Goal: Check status: Check status

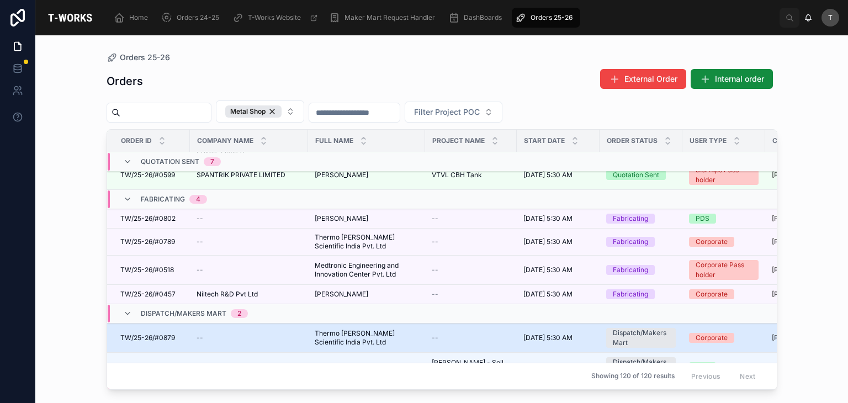
scroll to position [320, 0]
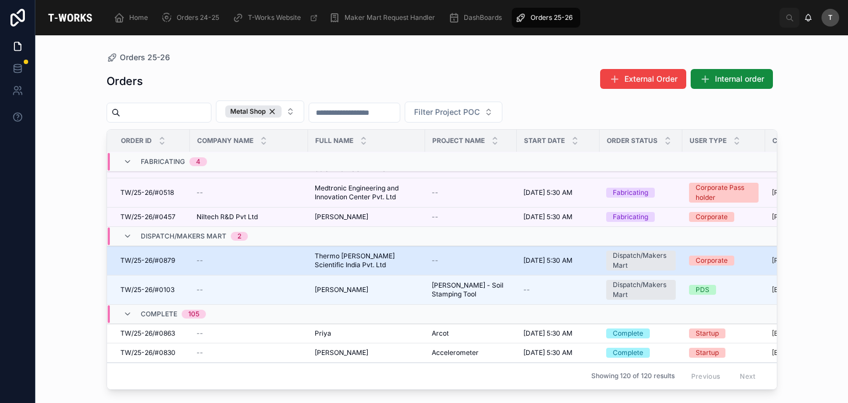
click at [313, 268] on td "Thermo Fisher Scientific India Pvt. Ltd Thermo Fisher Scientific India Pvt. Ltd" at bounding box center [366, 260] width 117 height 29
click at [332, 265] on span "Thermo Fisher Scientific India Pvt. Ltd" at bounding box center [367, 261] width 104 height 18
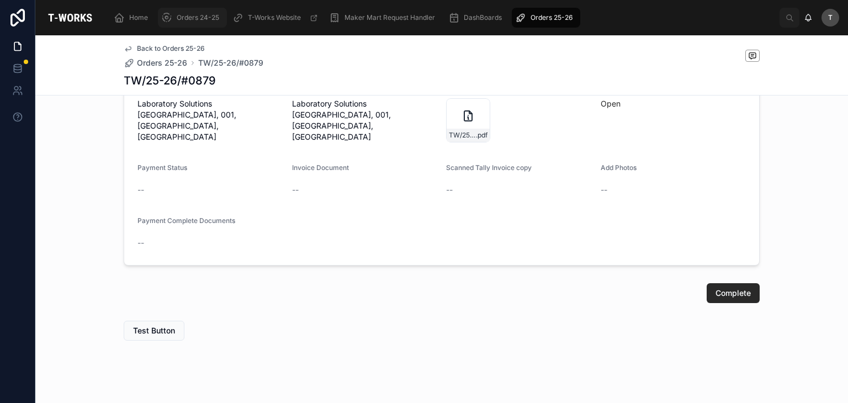
scroll to position [813, 0]
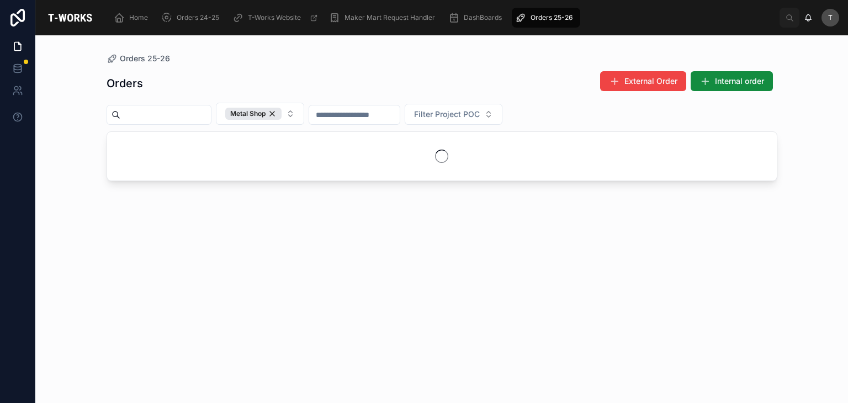
click at [272, 64] on div "Orders External Order Internal order Metal Shop Filter Project POC" at bounding box center [442, 227] width 671 height 326
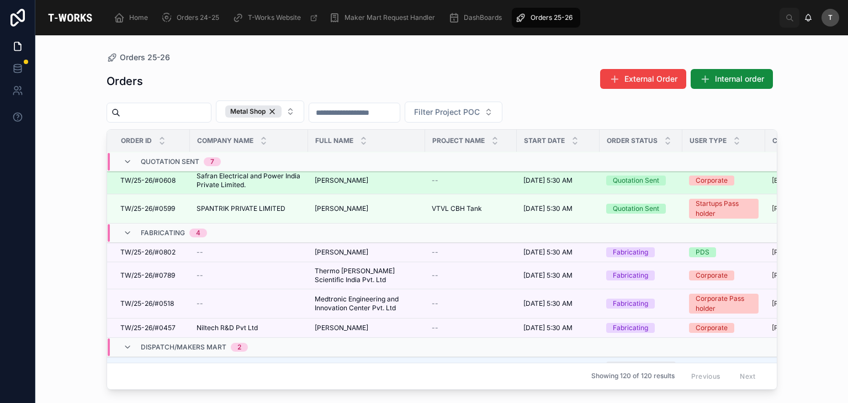
scroll to position [217, 0]
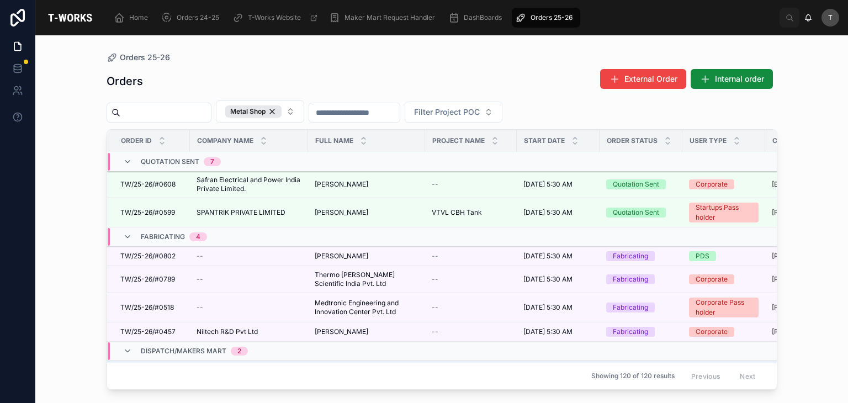
drag, startPoint x: 351, startPoint y: 67, endPoint x: 352, endPoint y: 105, distance: 38.1
click at [351, 67] on div "Orders External Order Internal order Metal Shop Filter Project POC Order ID Com…" at bounding box center [442, 226] width 671 height 328
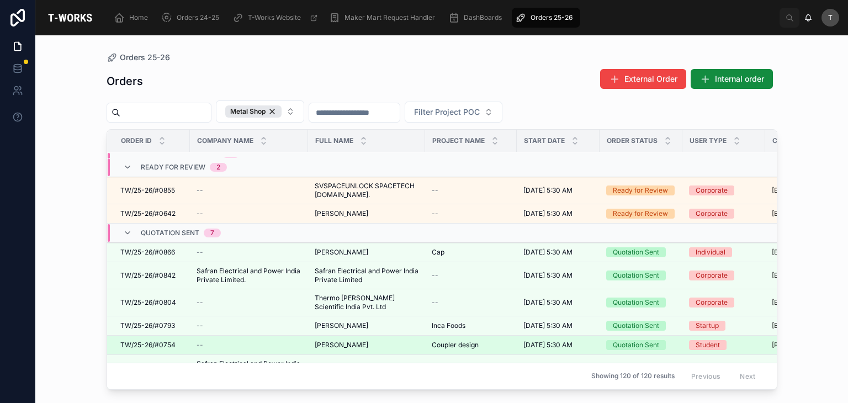
scroll to position [0, 0]
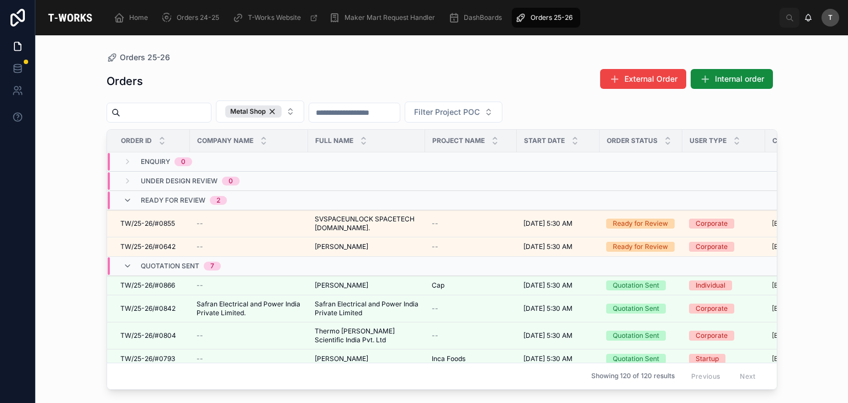
click at [345, 58] on div "Orders 25-26" at bounding box center [442, 57] width 671 height 9
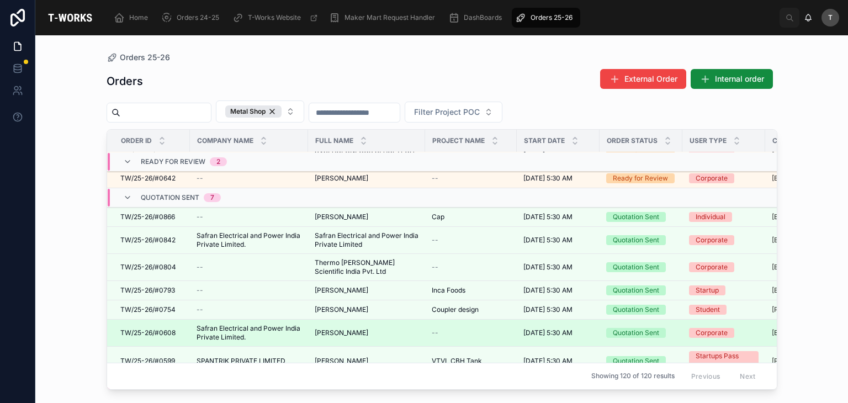
scroll to position [55, 0]
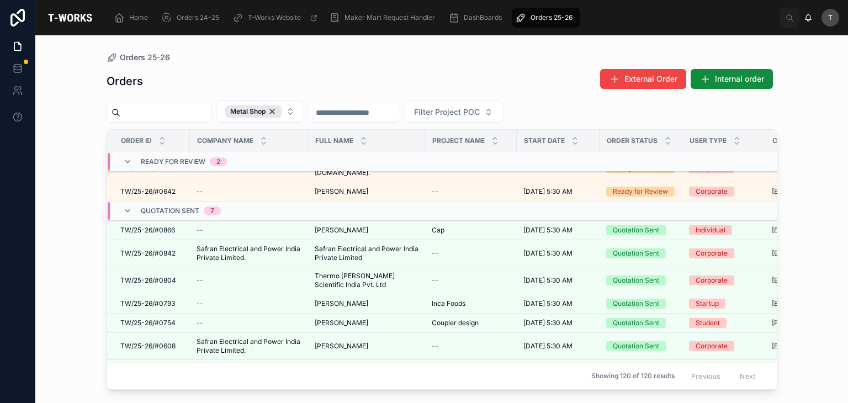
click at [382, 73] on div "Orders External Order Internal order" at bounding box center [442, 80] width 671 height 25
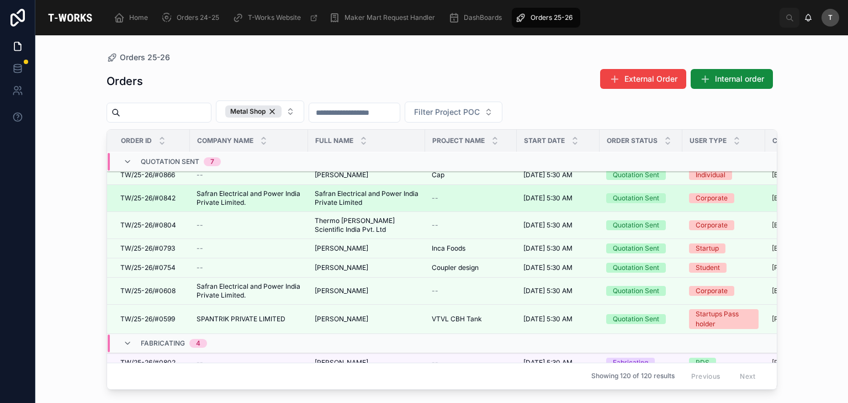
scroll to position [0, 0]
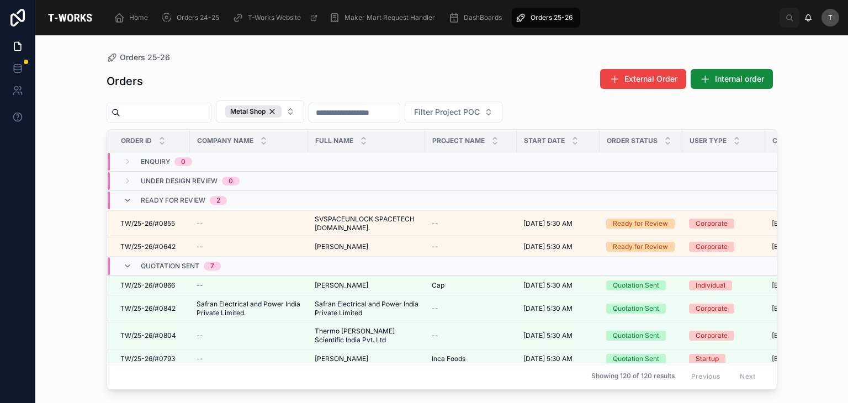
click at [389, 84] on div "Orders External Order Internal order" at bounding box center [442, 80] width 671 height 25
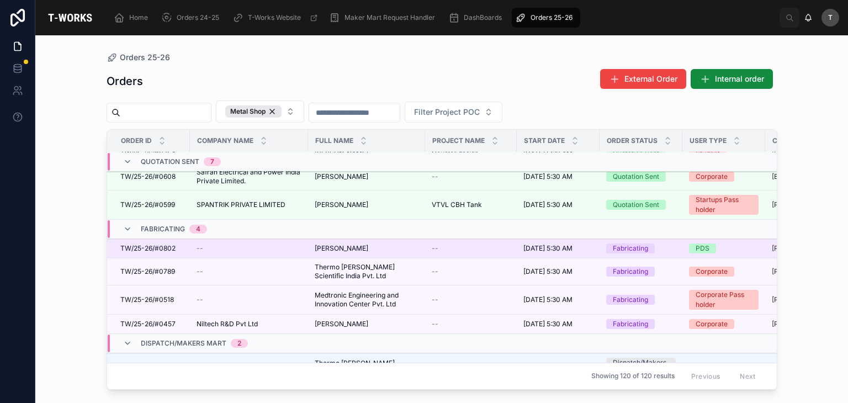
scroll to position [221, 0]
click at [316, 250] on span "[PERSON_NAME]" at bounding box center [342, 248] width 54 height 9
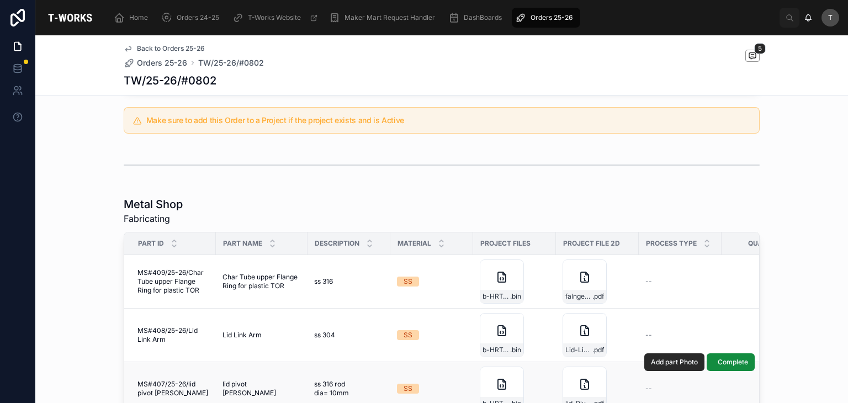
scroll to position [607, 0]
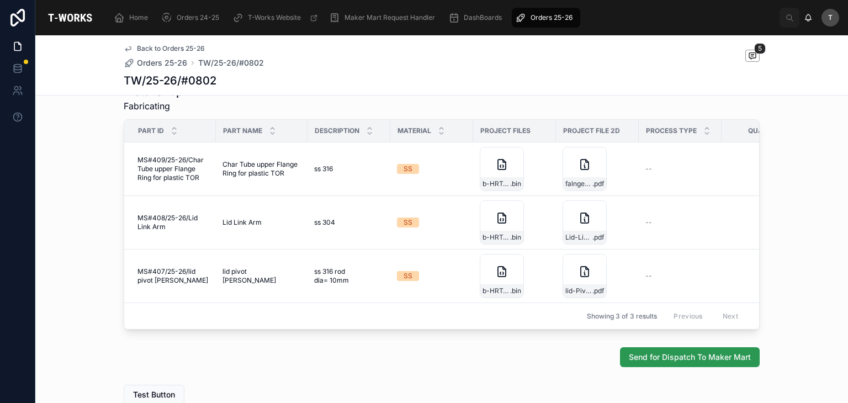
click at [652, 359] on span "Send for Dispatch To Maker Mart" at bounding box center [690, 357] width 122 height 11
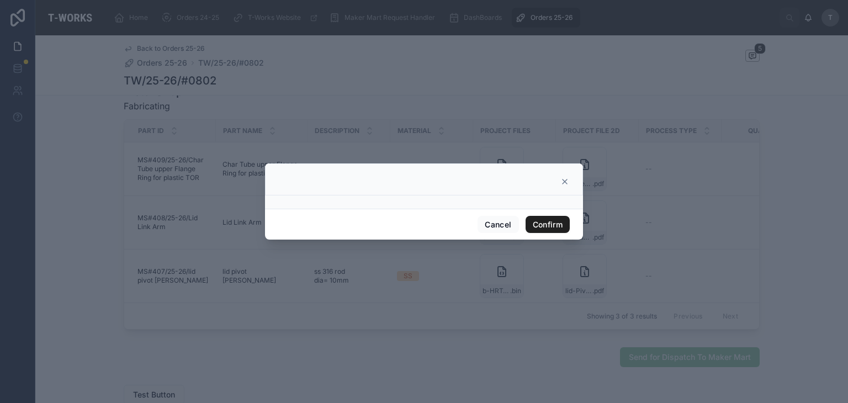
click at [548, 223] on button "Confirm" at bounding box center [548, 225] width 44 height 18
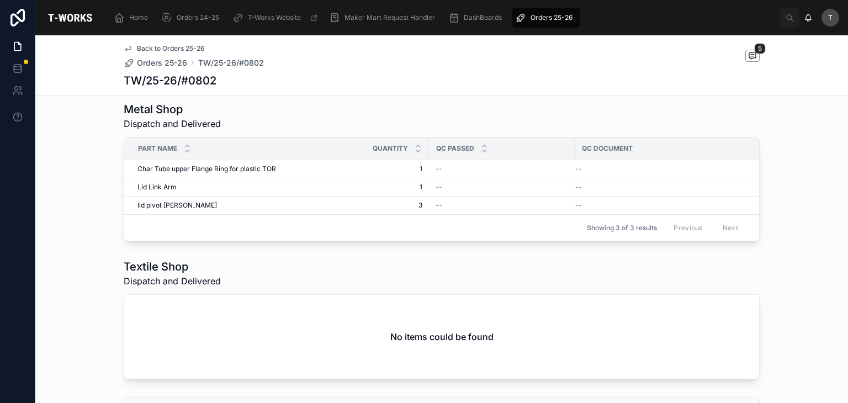
scroll to position [199, 0]
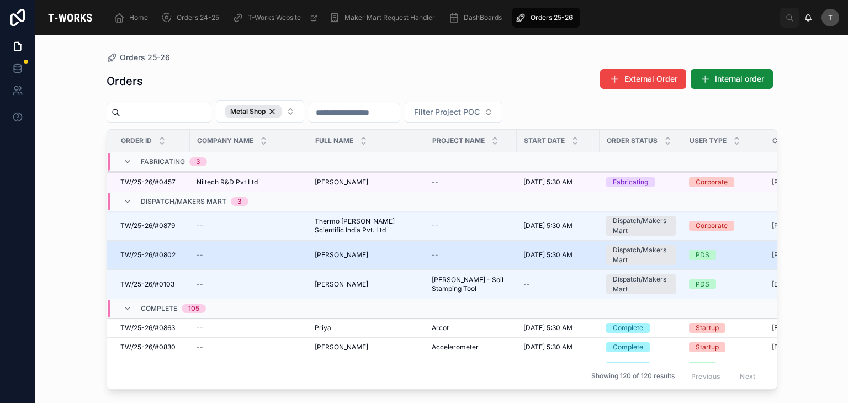
scroll to position [336, 0]
click at [166, 260] on span "TW/25-26/#0802" at bounding box center [147, 255] width 55 height 9
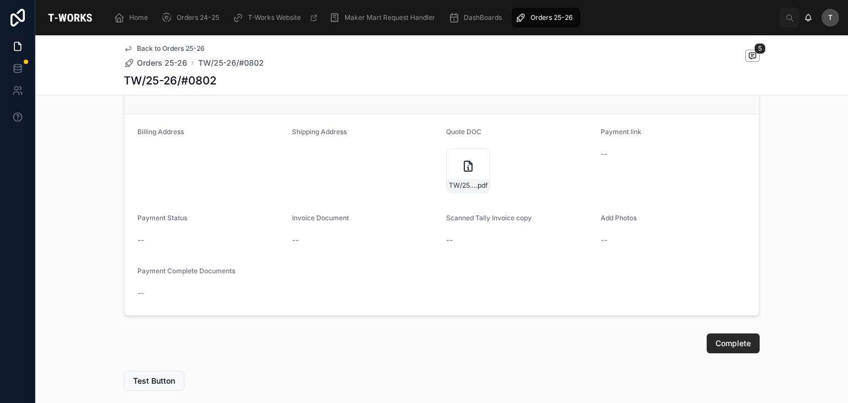
scroll to position [663, 0]
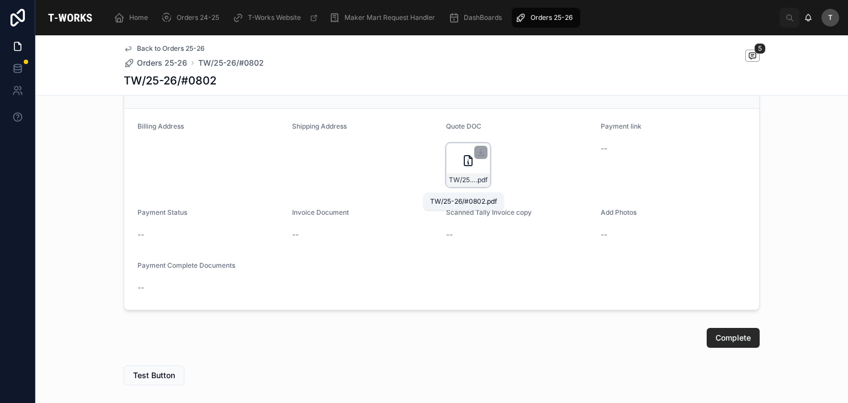
click at [461, 183] on span "TW/25-26/#0802" at bounding box center [462, 180] width 27 height 9
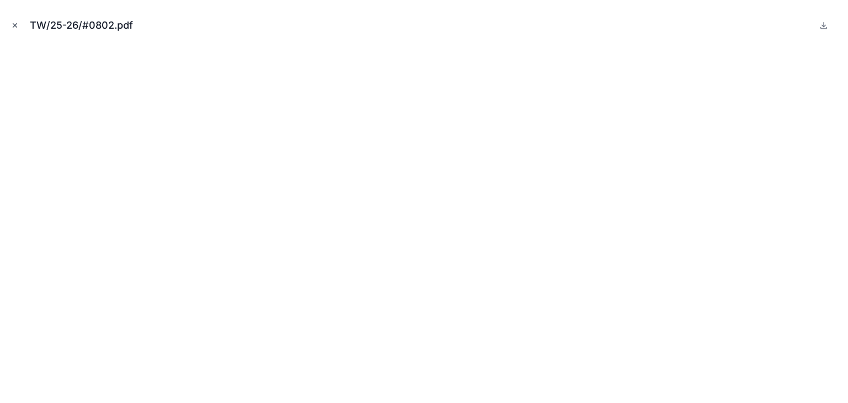
click at [17, 26] on icon "Close modal" at bounding box center [15, 26] width 8 height 8
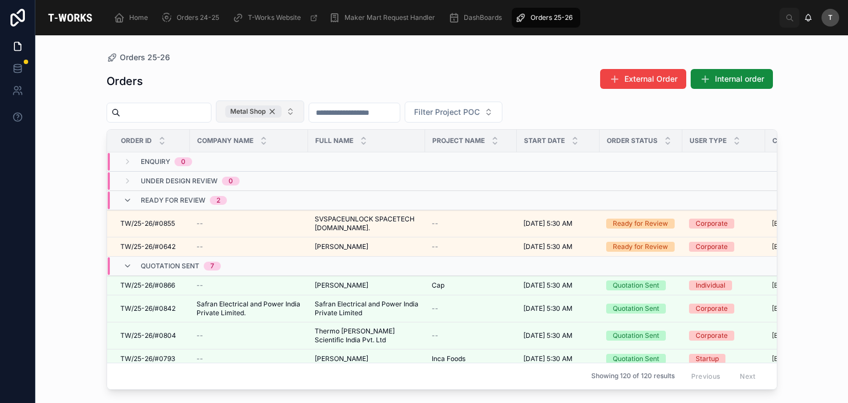
click at [282, 114] on div "Metal Shop" at bounding box center [253, 111] width 56 height 12
click at [282, 114] on span "Metal Shop" at bounding box center [253, 111] width 56 height 12
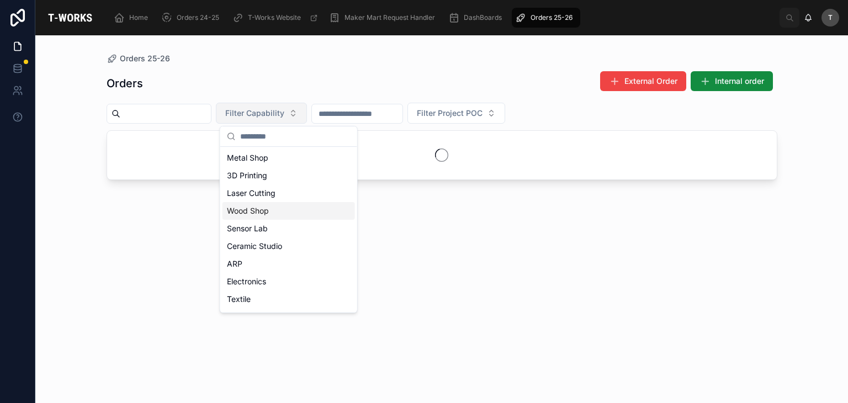
click at [254, 212] on div "Wood Shop" at bounding box center [289, 211] width 133 height 18
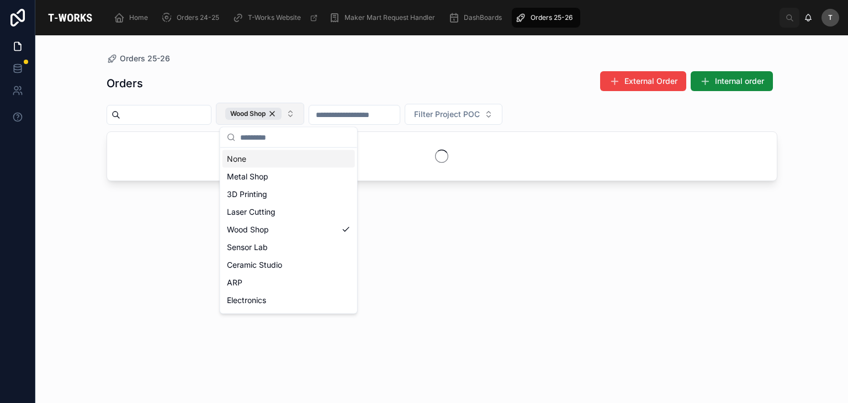
click at [235, 64] on div "Orders External Order Internal order Wood Shop Filter Project POC" at bounding box center [442, 227] width 671 height 326
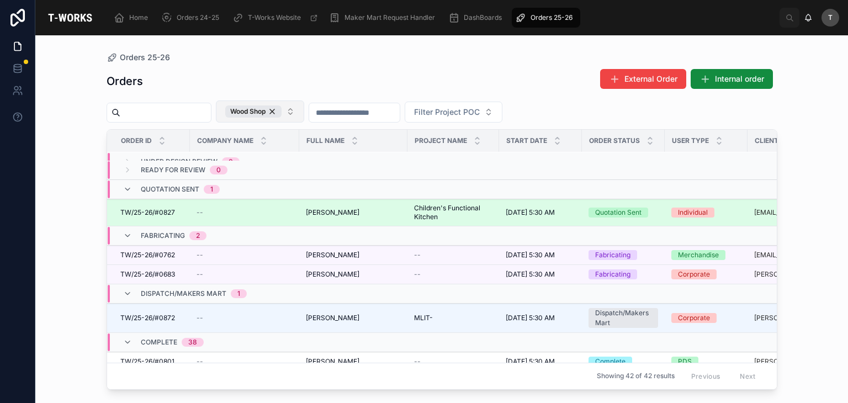
scroll to position [55, 0]
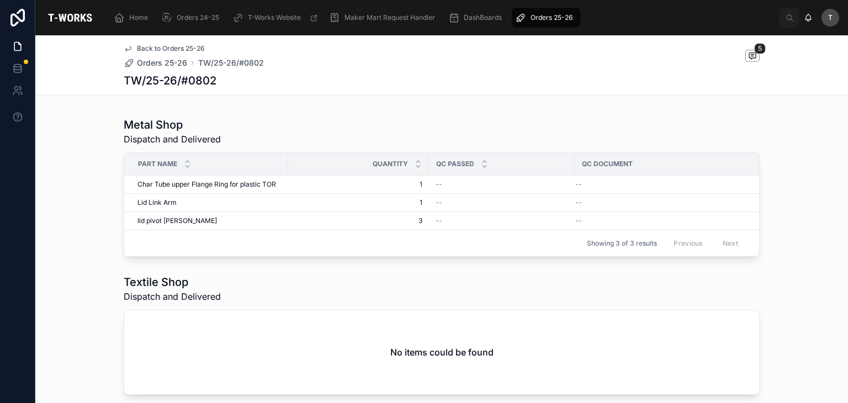
scroll to position [607, 0]
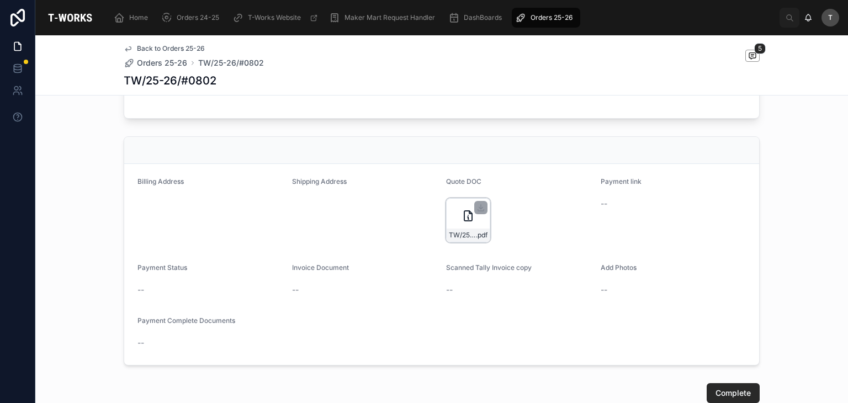
click at [470, 223] on icon at bounding box center [468, 215] width 13 height 13
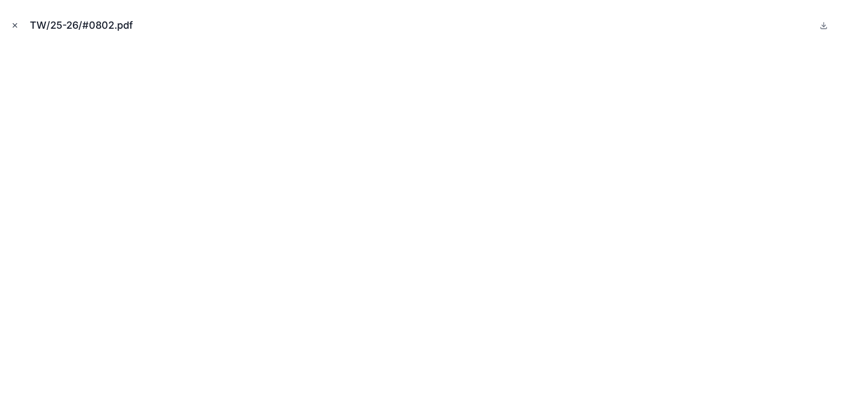
click at [15, 20] on button "Close modal" at bounding box center [15, 25] width 12 height 12
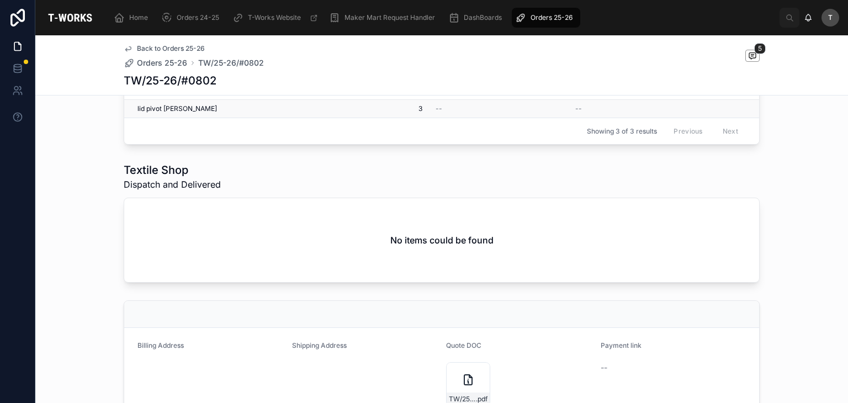
scroll to position [387, 0]
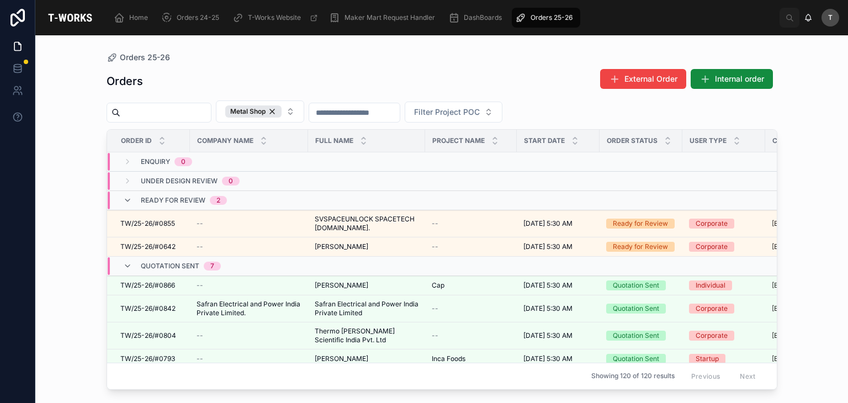
click at [313, 67] on div "Orders External Order Internal order Metal Shop Filter Project POC Order ID Com…" at bounding box center [442, 226] width 671 height 328
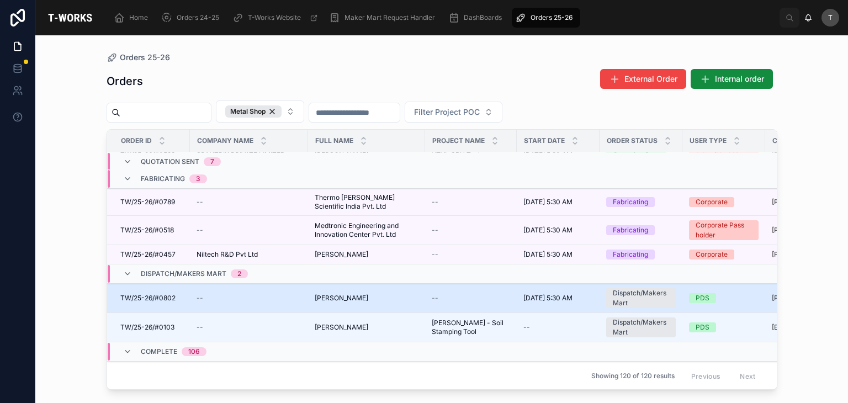
scroll to position [268, 0]
click at [155, 295] on span "TW/25-26/#0802" at bounding box center [147, 297] width 55 height 9
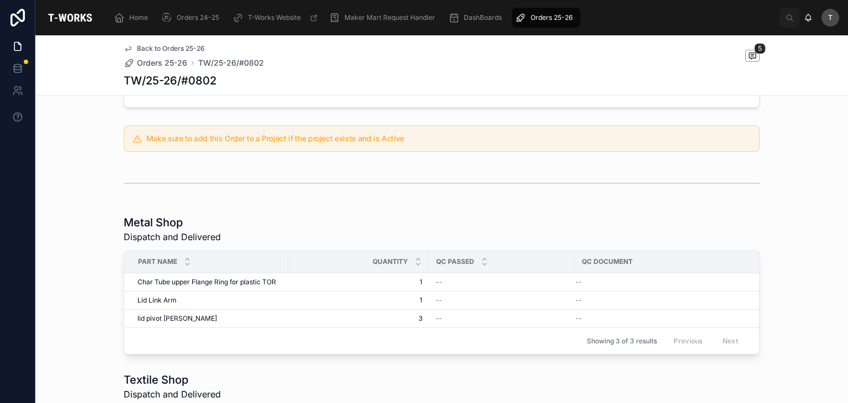
scroll to position [276, 0]
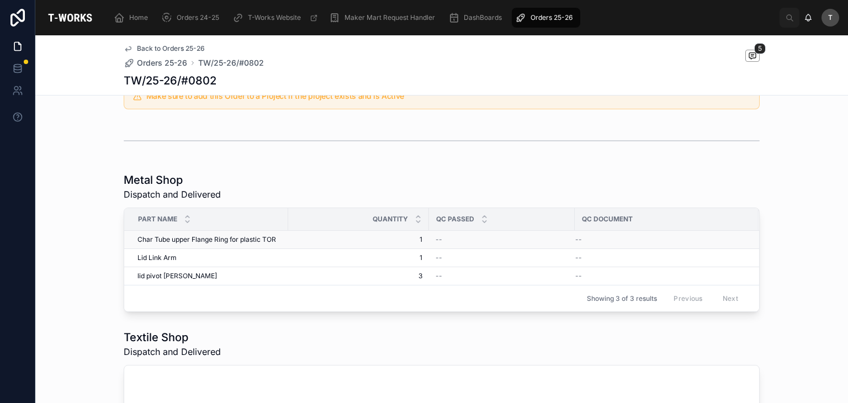
click at [674, 241] on div "--" at bounding box center [660, 239] width 170 height 9
click at [413, 240] on span "1" at bounding box center [359, 239] width 128 height 9
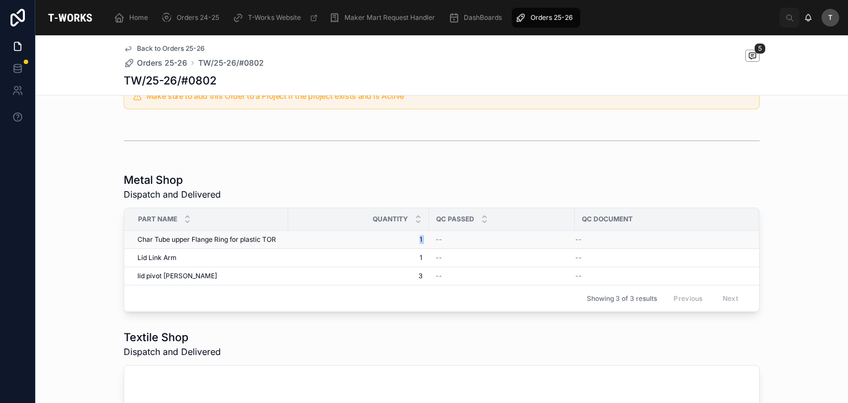
click at [414, 240] on span "1" at bounding box center [359, 239] width 128 height 9
click at [356, 182] on div "Metal Shop Dispatch and Delivered" at bounding box center [442, 186] width 636 height 29
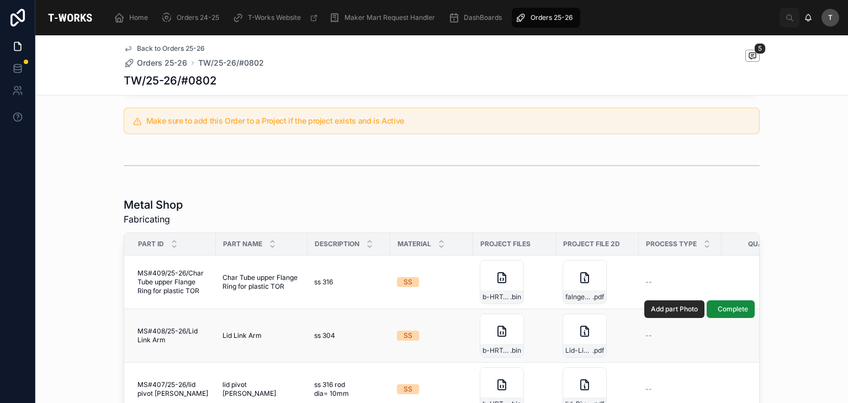
scroll to position [497, 0]
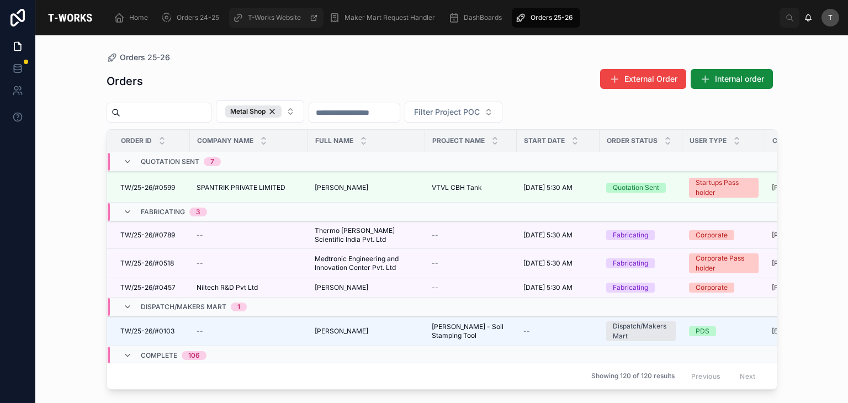
scroll to position [278, 0]
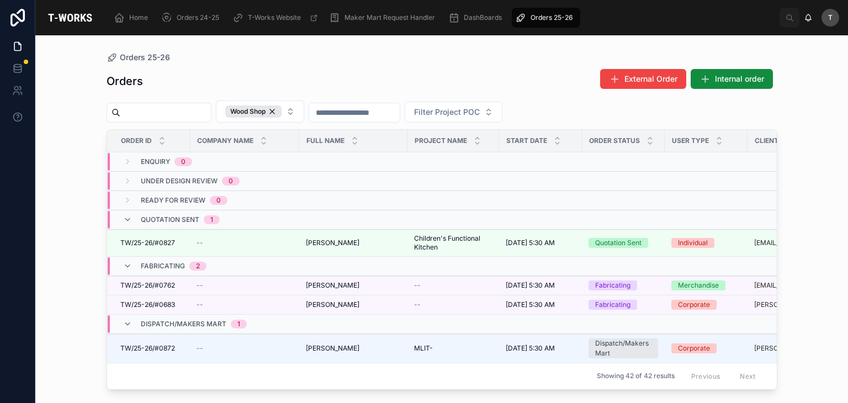
scroll to position [55, 0]
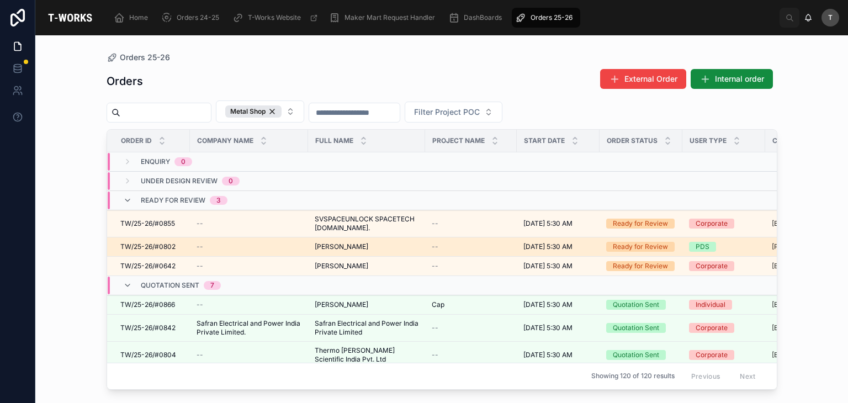
click at [346, 250] on span "[PERSON_NAME]" at bounding box center [342, 246] width 54 height 9
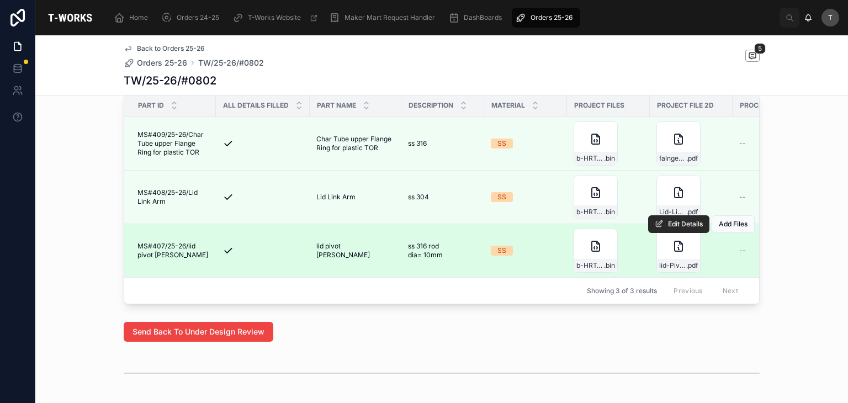
scroll to position [497, 0]
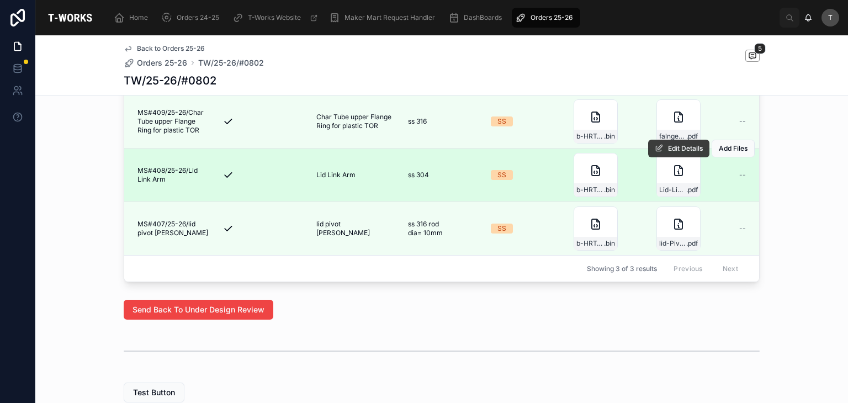
click at [683, 149] on button "Edit Details" at bounding box center [678, 149] width 61 height 18
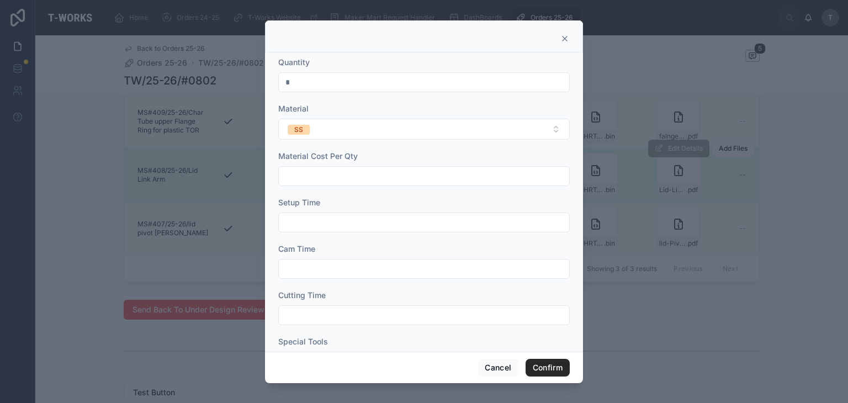
click at [292, 81] on input "*" at bounding box center [424, 82] width 290 height 15
type input "*"
click at [558, 359] on button "Confirm" at bounding box center [548, 368] width 44 height 18
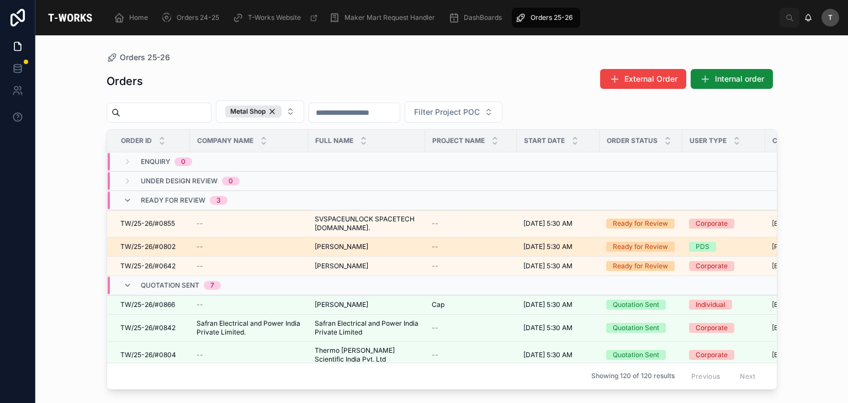
click at [325, 248] on span "[PERSON_NAME]" at bounding box center [342, 246] width 54 height 9
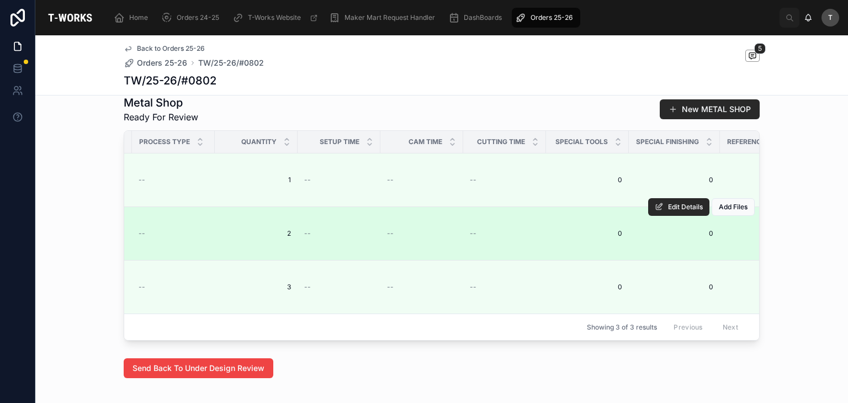
scroll to position [387, 0]
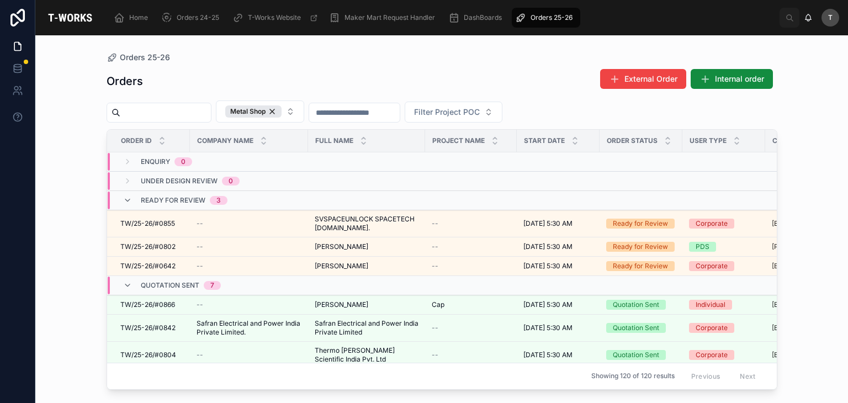
click at [371, 73] on div "Orders External Order Internal order" at bounding box center [442, 80] width 671 height 25
click at [462, 60] on div "Orders 25-26" at bounding box center [442, 57] width 671 height 9
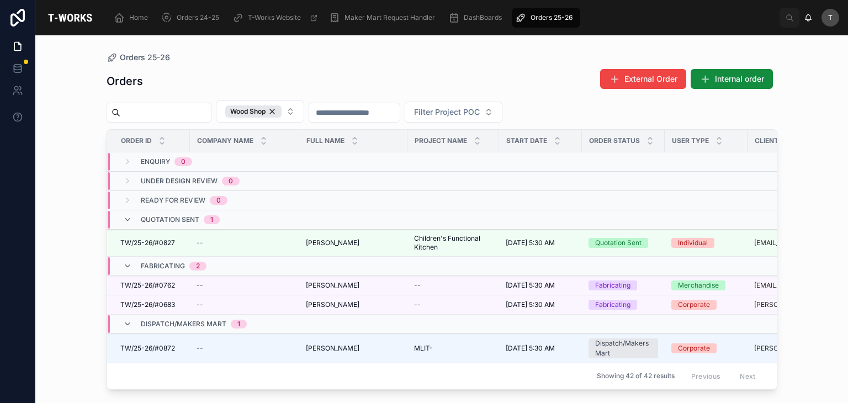
scroll to position [55, 0]
